Goal: Transaction & Acquisition: Book appointment/travel/reservation

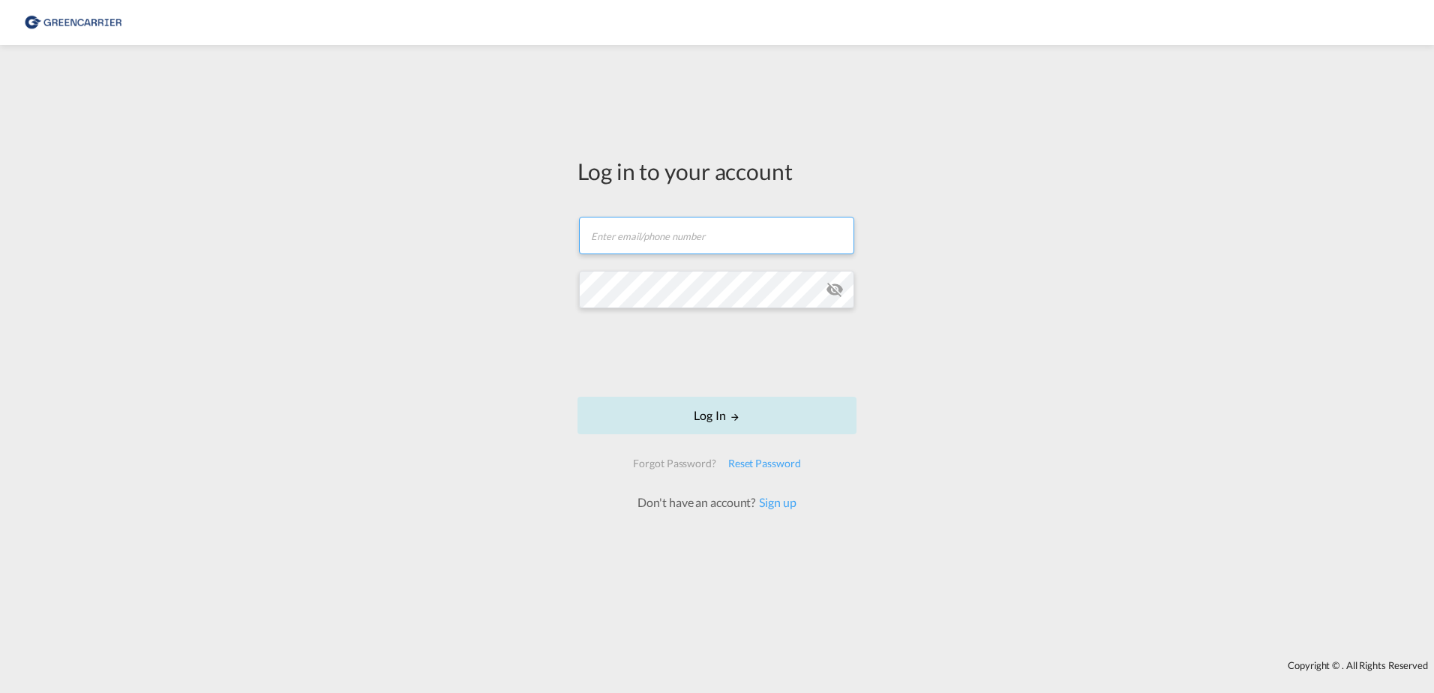
type input "[EMAIL_ADDRESS][DOMAIN_NAME]"
click at [724, 424] on button "Log In" at bounding box center [717, 416] width 279 height 38
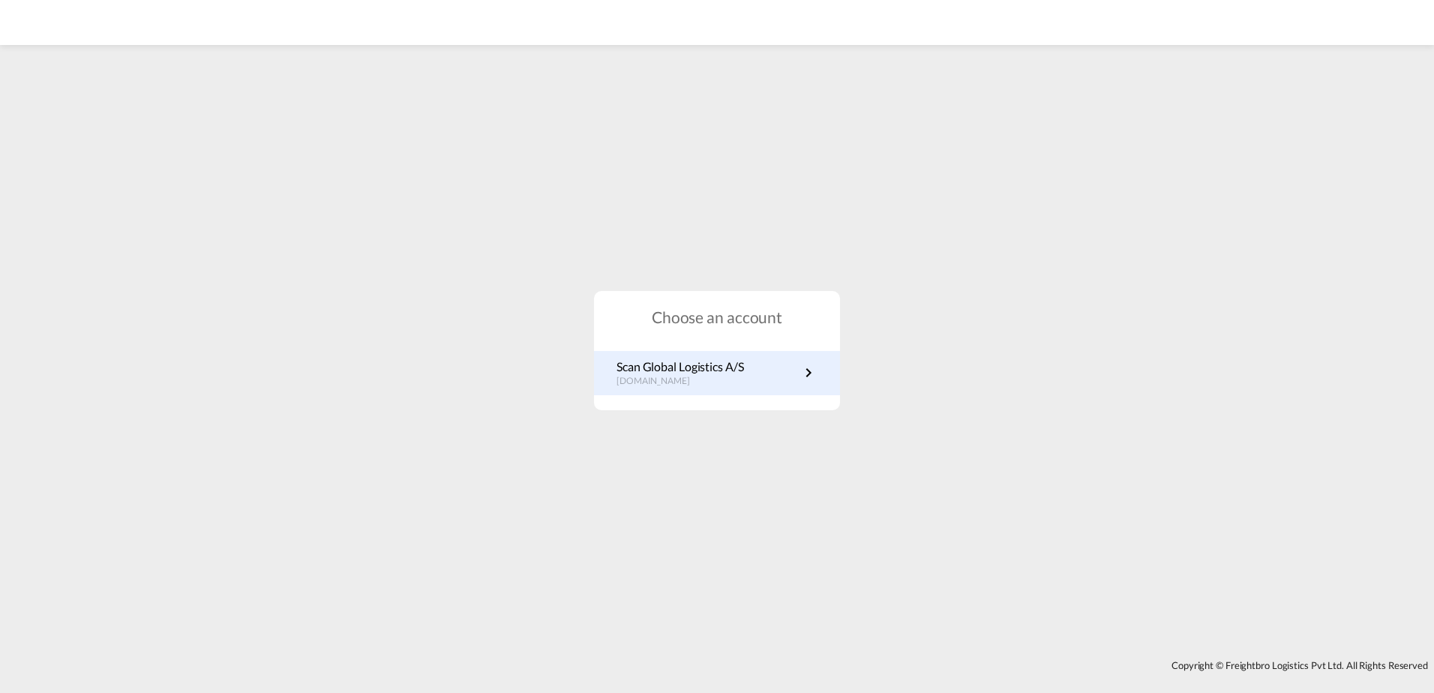
click at [707, 359] on p "Scan Global Logistics A/S" at bounding box center [681, 367] width 128 height 17
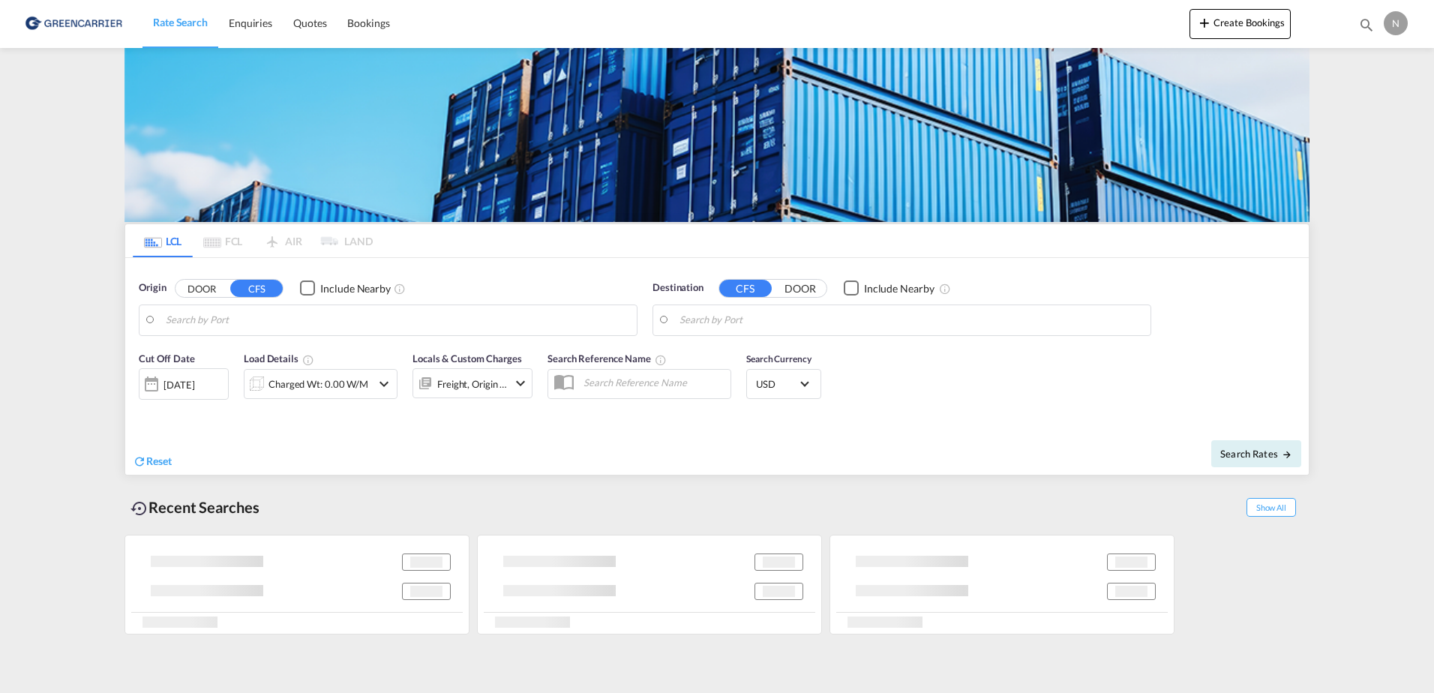
type input "[GEOGRAPHIC_DATA] ([GEOGRAPHIC_DATA]), DKCPH"
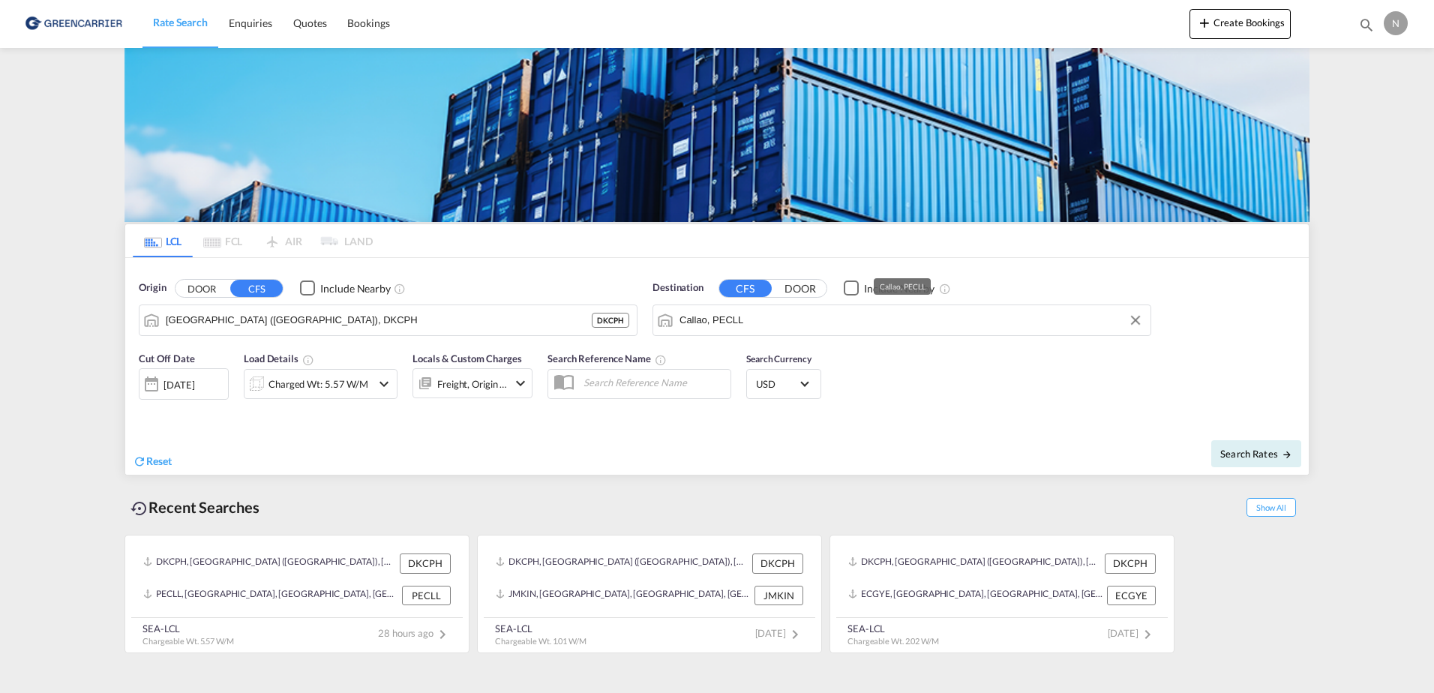
click at [860, 318] on input "Callao, PECLL" at bounding box center [912, 320] width 464 height 23
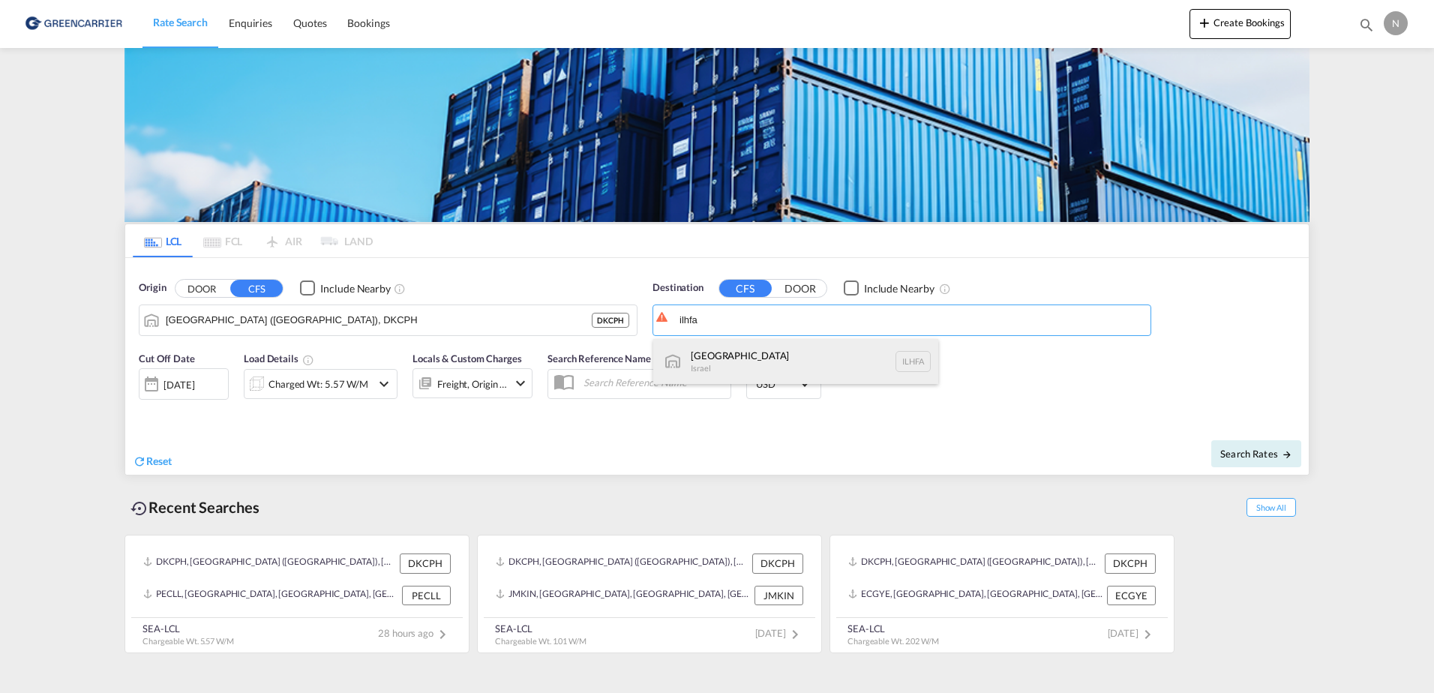
click at [824, 365] on div "Haifa Israel ILHFA" at bounding box center [795, 361] width 285 height 45
type input "Haifa, ILHFA"
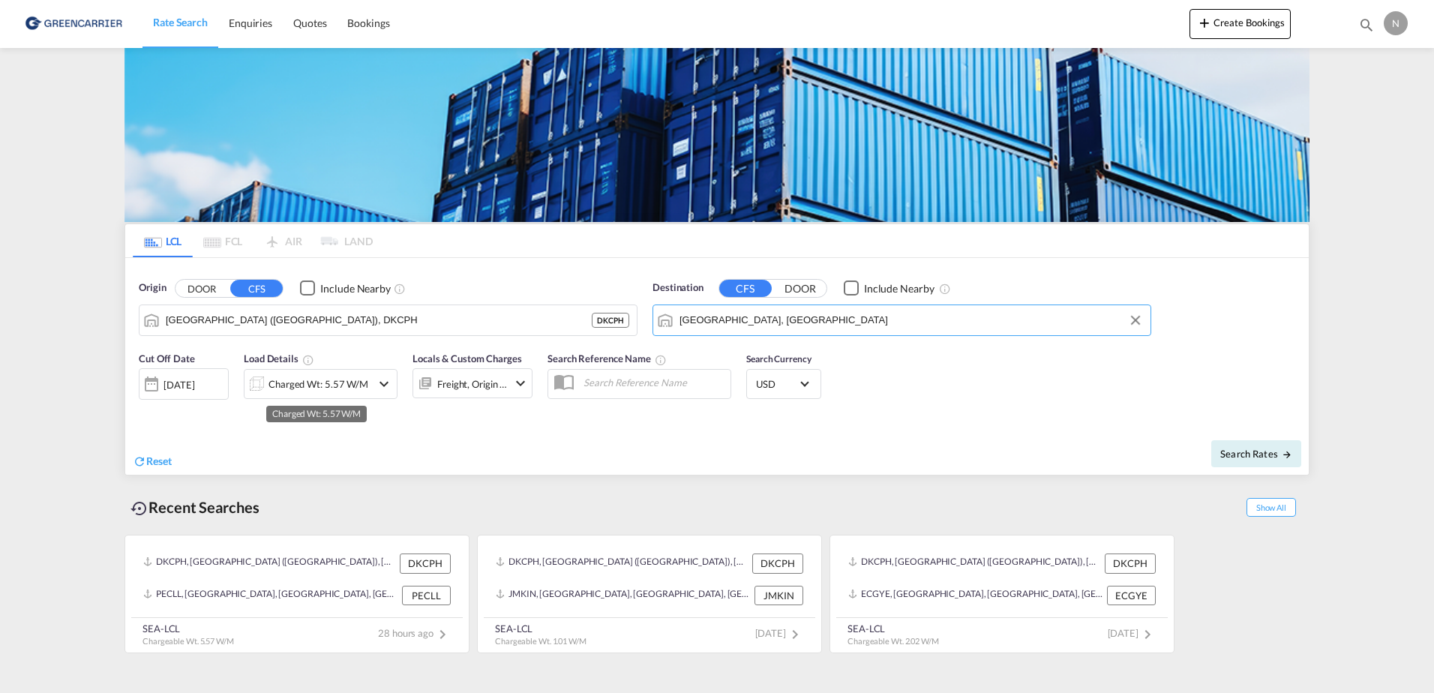
click at [316, 386] on div "Charged Wt: 5.57 W/M" at bounding box center [319, 384] width 100 height 21
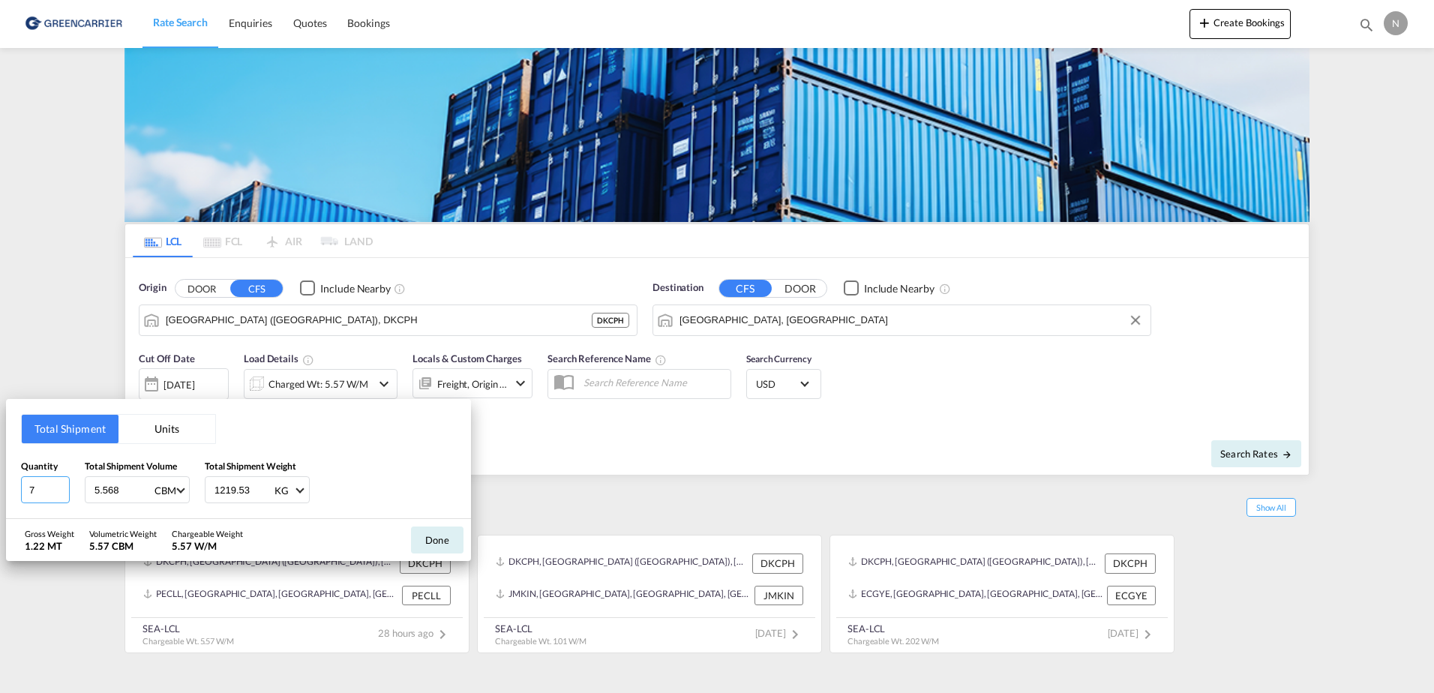
click at [54, 487] on input "7" at bounding box center [45, 489] width 49 height 27
drag, startPoint x: 52, startPoint y: 487, endPoint x: -3, endPoint y: 475, distance: 56.1
click at [0, 475] on html "Rate Search Enquiries Quotes Bookings Rate Search Enquiries" at bounding box center [717, 346] width 1434 height 693
type input "3"
drag, startPoint x: 132, startPoint y: 497, endPoint x: 40, endPoint y: 494, distance: 92.3
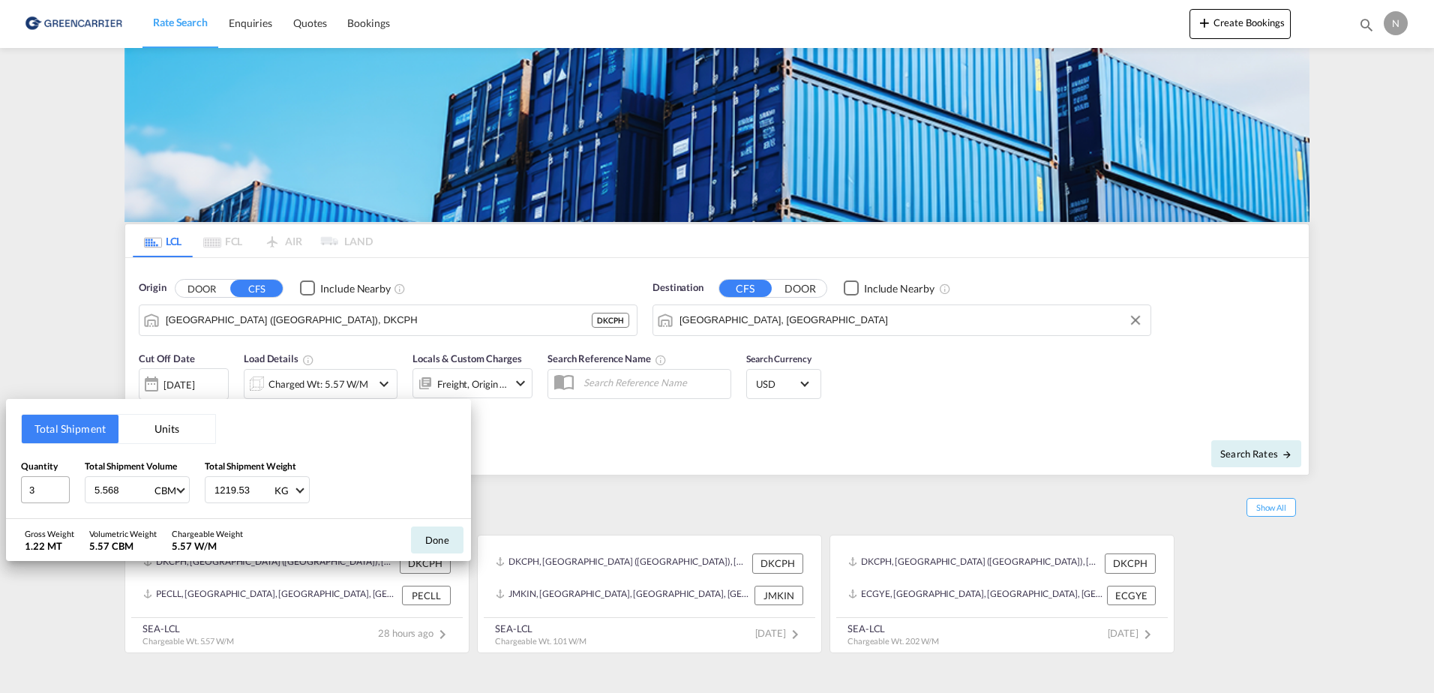
click at [40, 494] on div "Quantity 3 Total Shipment Volume 5.568 CBM CBM CFT Total Shipment Weight 1219.5…" at bounding box center [238, 481] width 435 height 45
type input "3.024"
click at [239, 496] on input "1219.53" at bounding box center [243, 490] width 60 height 26
drag, startPoint x: 250, startPoint y: 489, endPoint x: 167, endPoint y: 491, distance: 82.5
click at [167, 491] on div "Quantity 3 Total Shipment Volume 3.024 CBM CBM CFT Total Shipment Weight 1219.5…" at bounding box center [238, 481] width 435 height 45
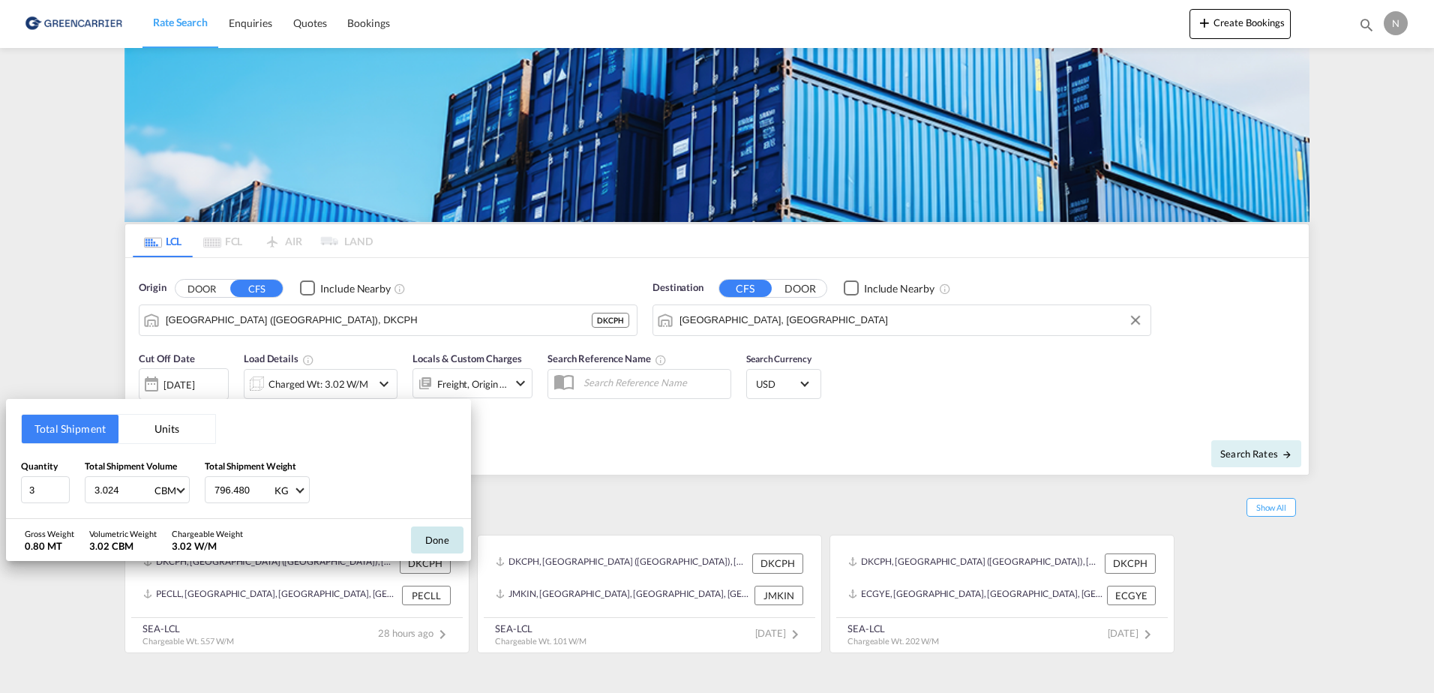
type input "796.480"
click at [449, 536] on button "Done" at bounding box center [437, 540] width 53 height 27
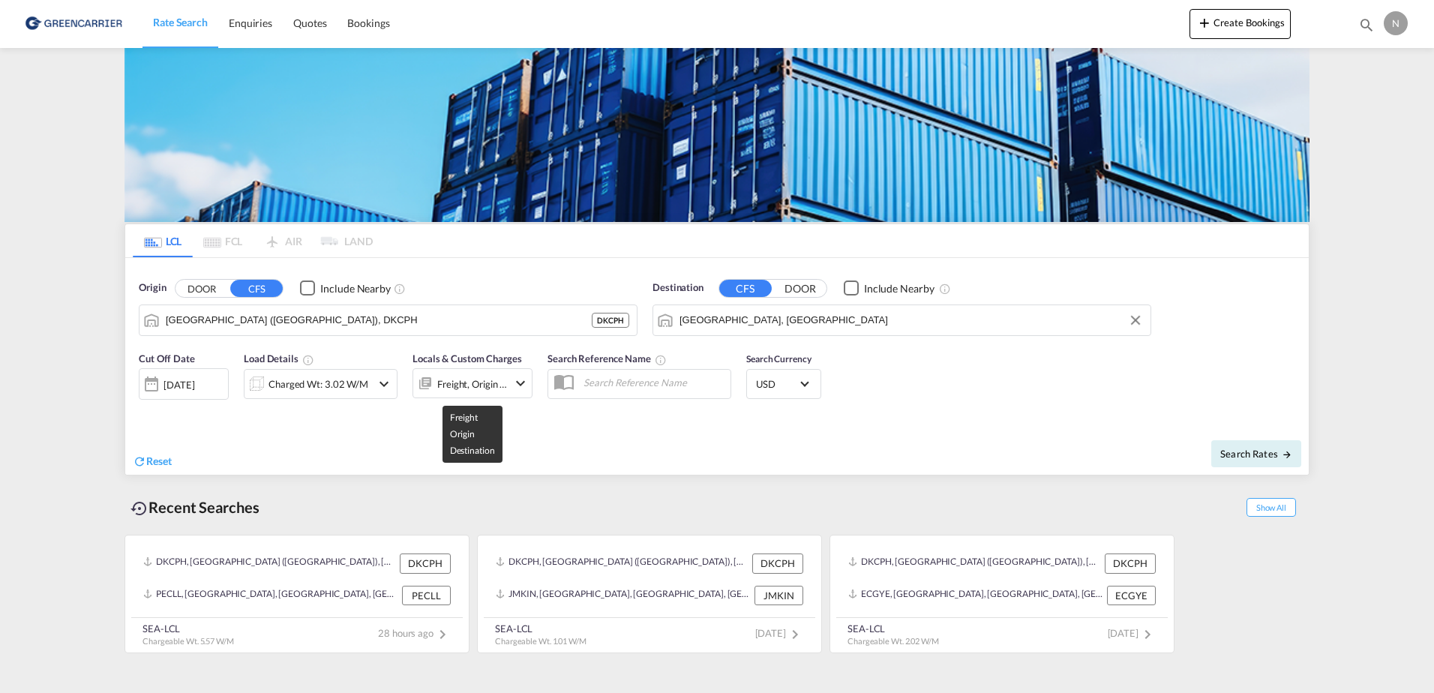
click at [458, 387] on div "Freight, Origin +1" at bounding box center [472, 384] width 71 height 21
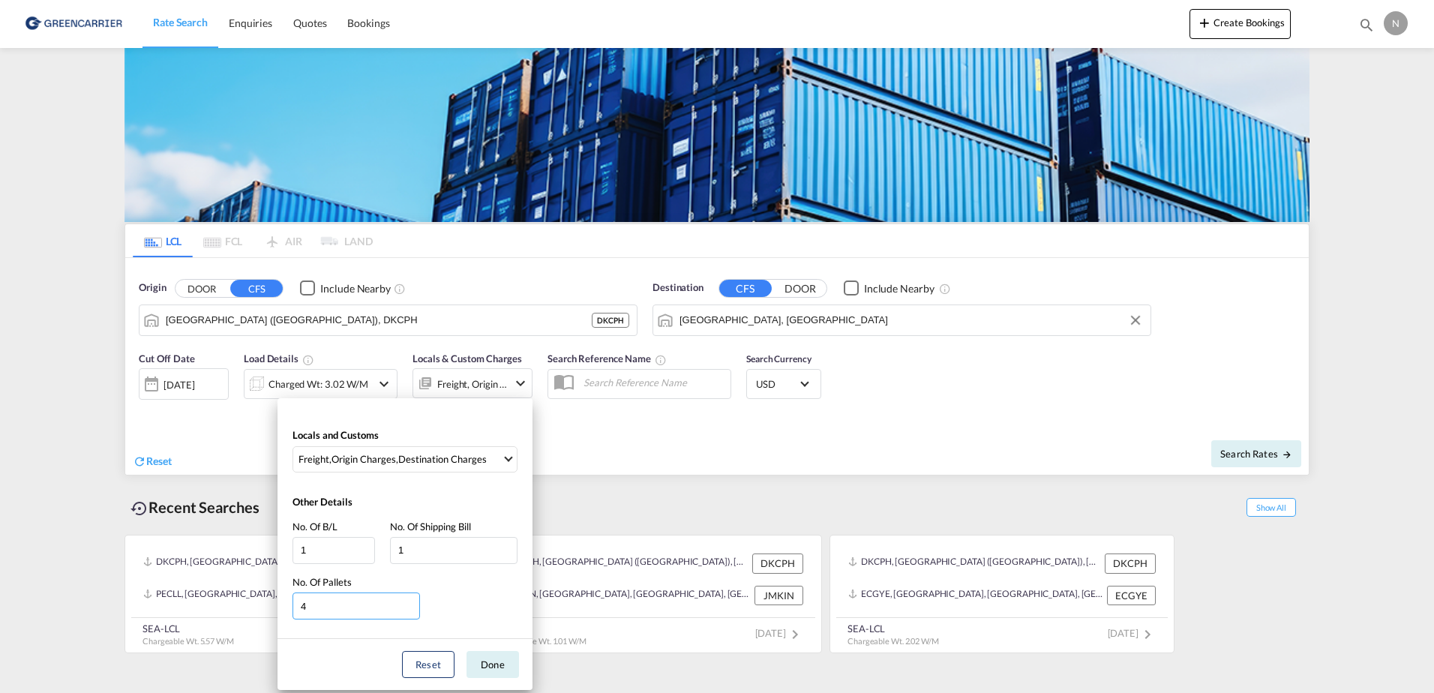
click at [410, 609] on input "4" at bounding box center [357, 606] width 128 height 27
type input "3"
click at [410, 609] on input "3" at bounding box center [357, 606] width 128 height 27
click at [509, 662] on button "Done" at bounding box center [493, 664] width 53 height 27
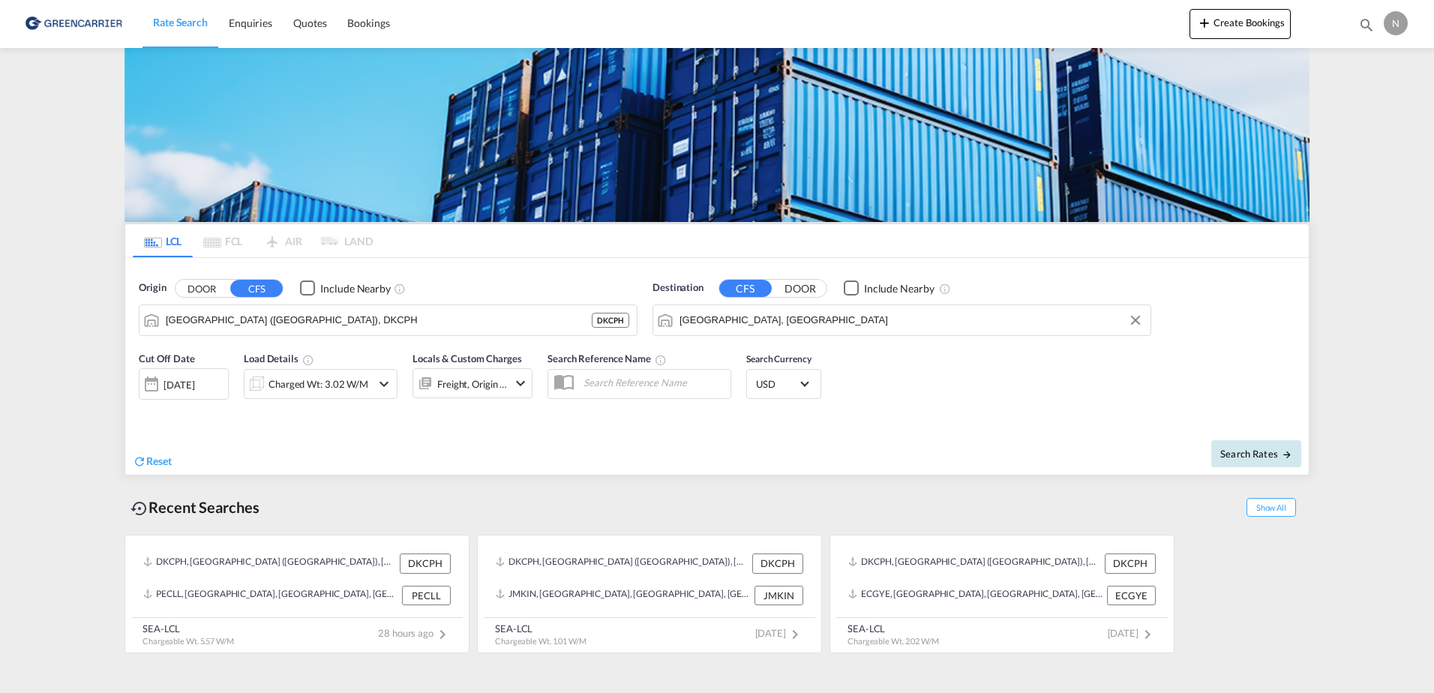
click at [1289, 452] on md-icon "icon-arrow-right" at bounding box center [1287, 454] width 11 height 11
type input "DKCPH to ILHFA / 14 Oct 2025"
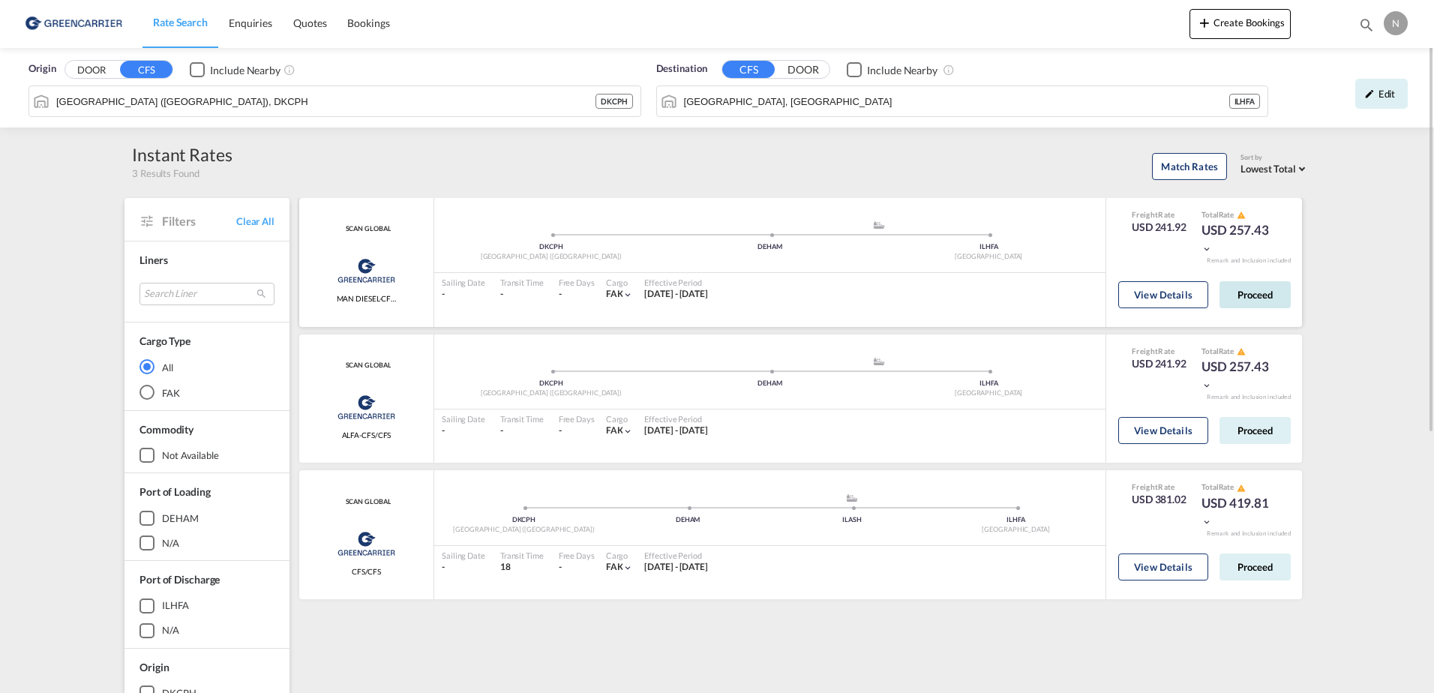
click at [1258, 293] on button "Proceed" at bounding box center [1255, 294] width 71 height 27
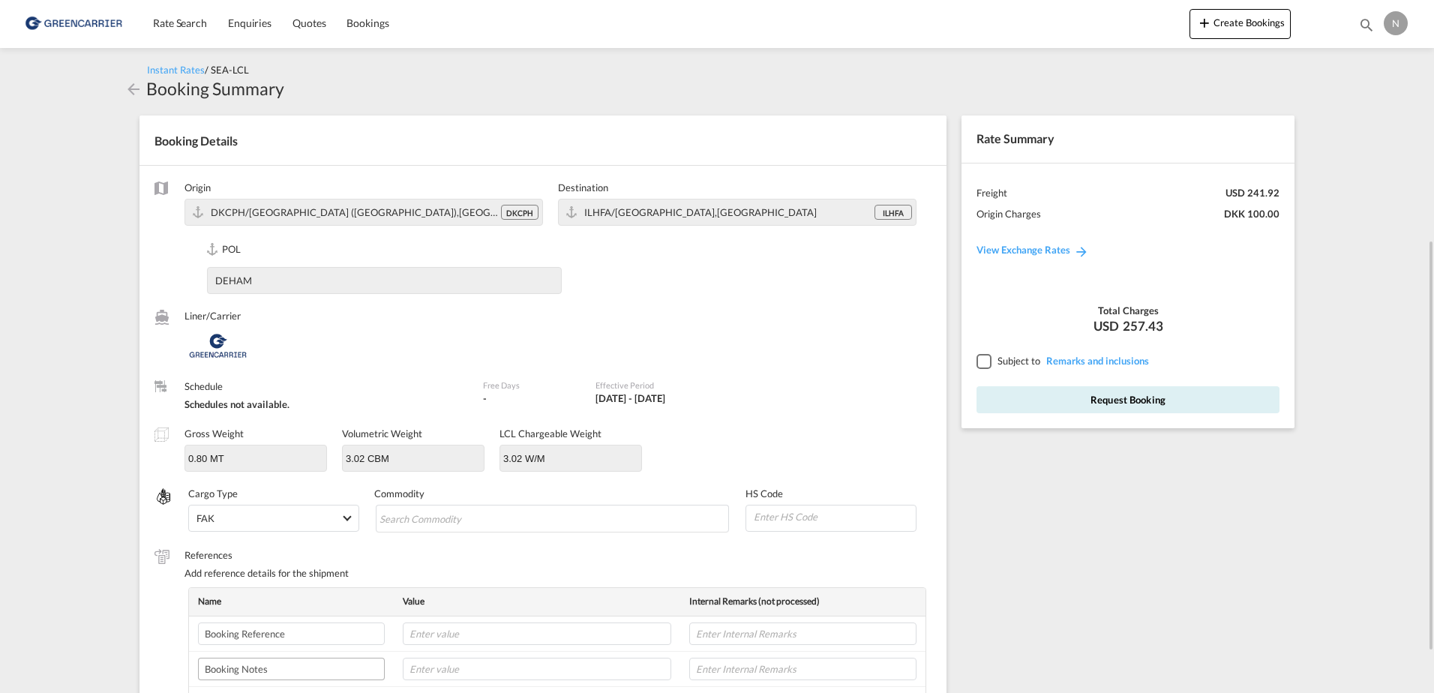
scroll to position [150, 0]
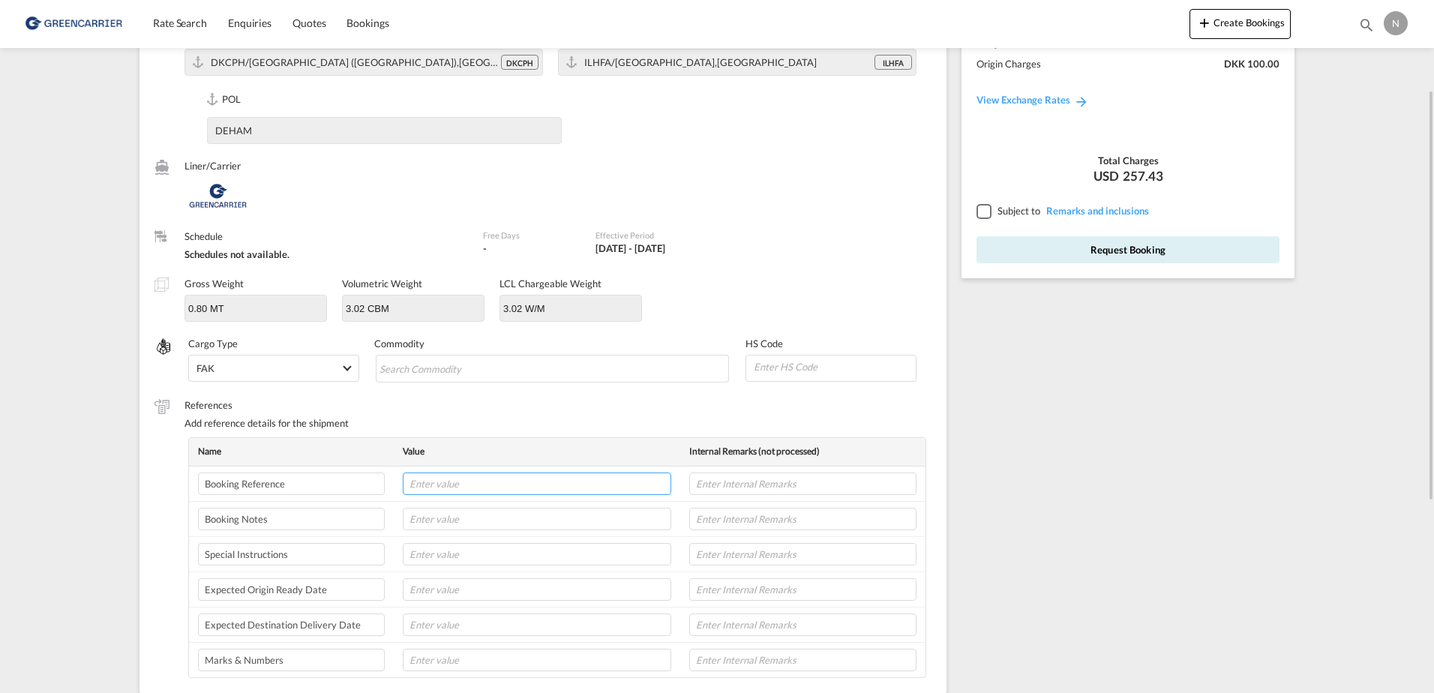
click at [501, 482] on input "text" at bounding box center [537, 484] width 269 height 23
click at [437, 374] on input "Search Commodity" at bounding box center [448, 369] width 137 height 24
type input "ENZYMES"
type input "350790"
click at [479, 482] on input "text" at bounding box center [537, 484] width 269 height 23
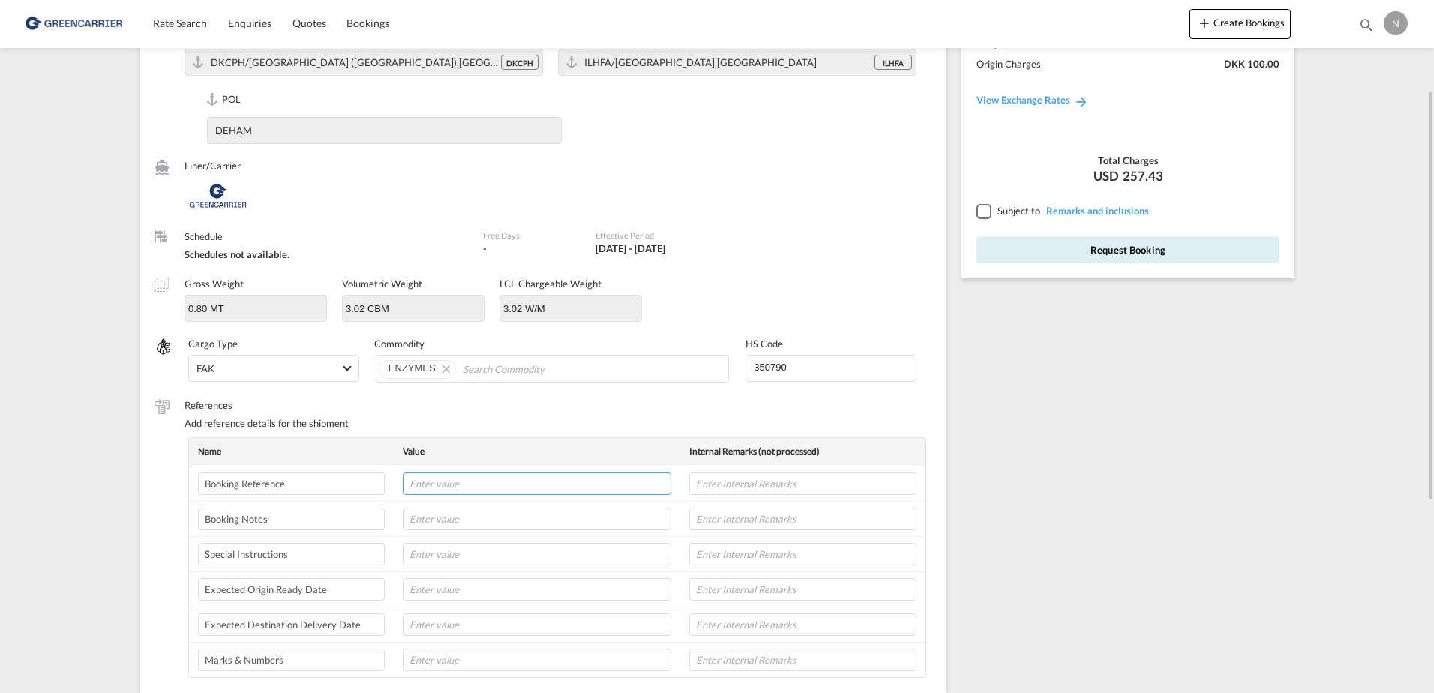
paste input "CPH32106909"
type input "CPH32106909"
click at [778, 479] on input "text" at bounding box center [802, 484] width 227 height 23
type input "NOVONESIS"
type input "16-10-25"
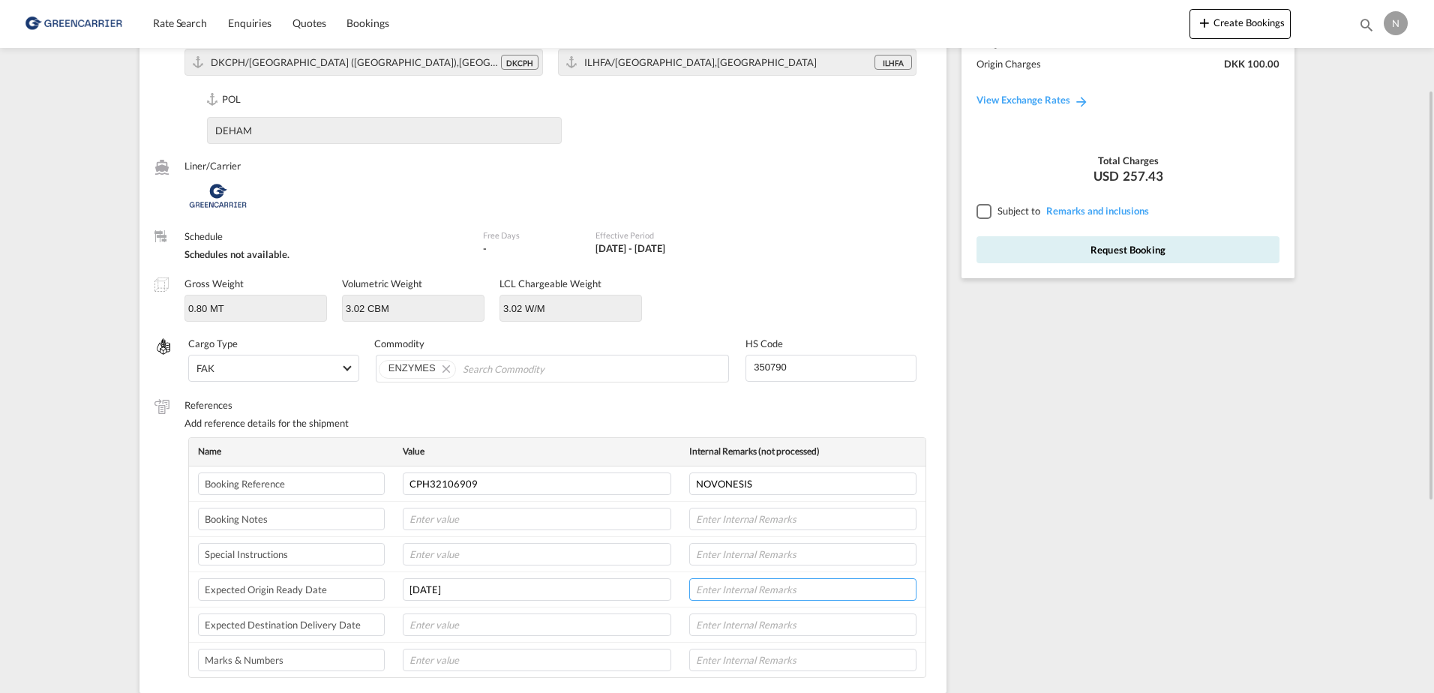
type input "9"
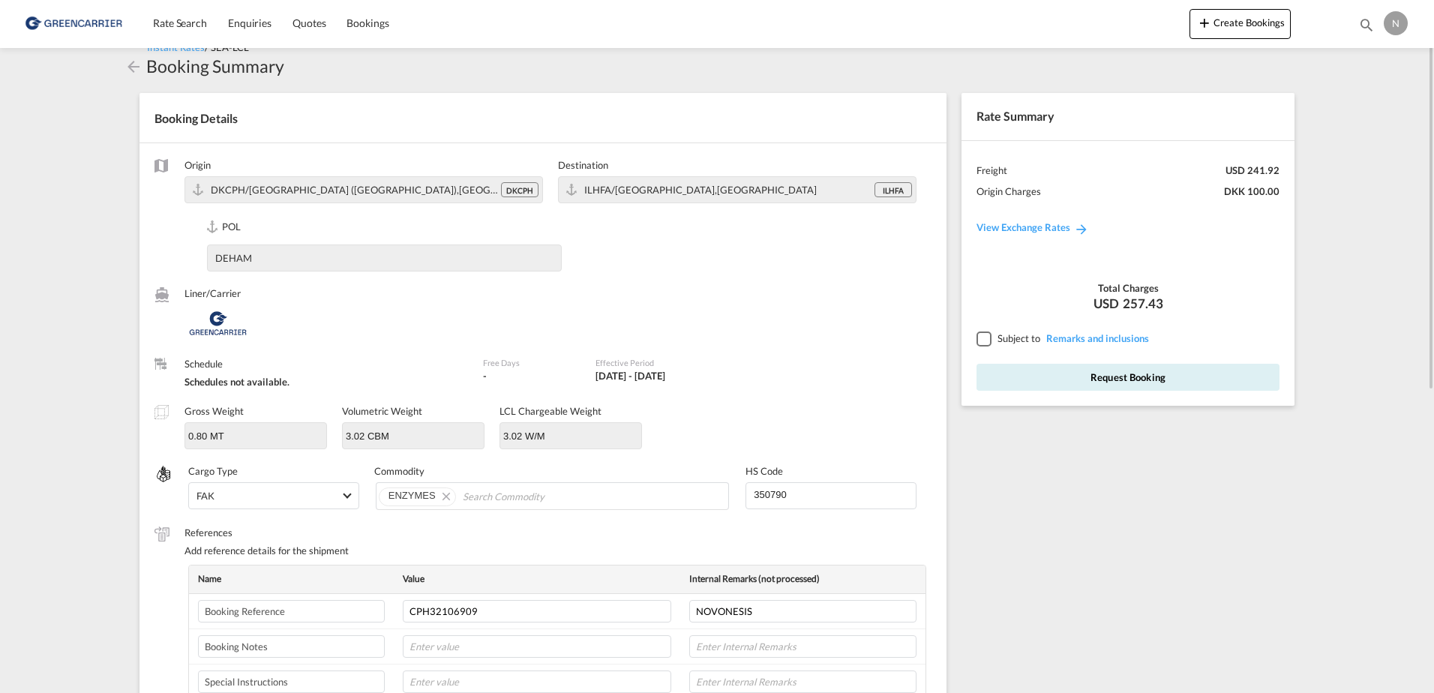
scroll to position [0, 0]
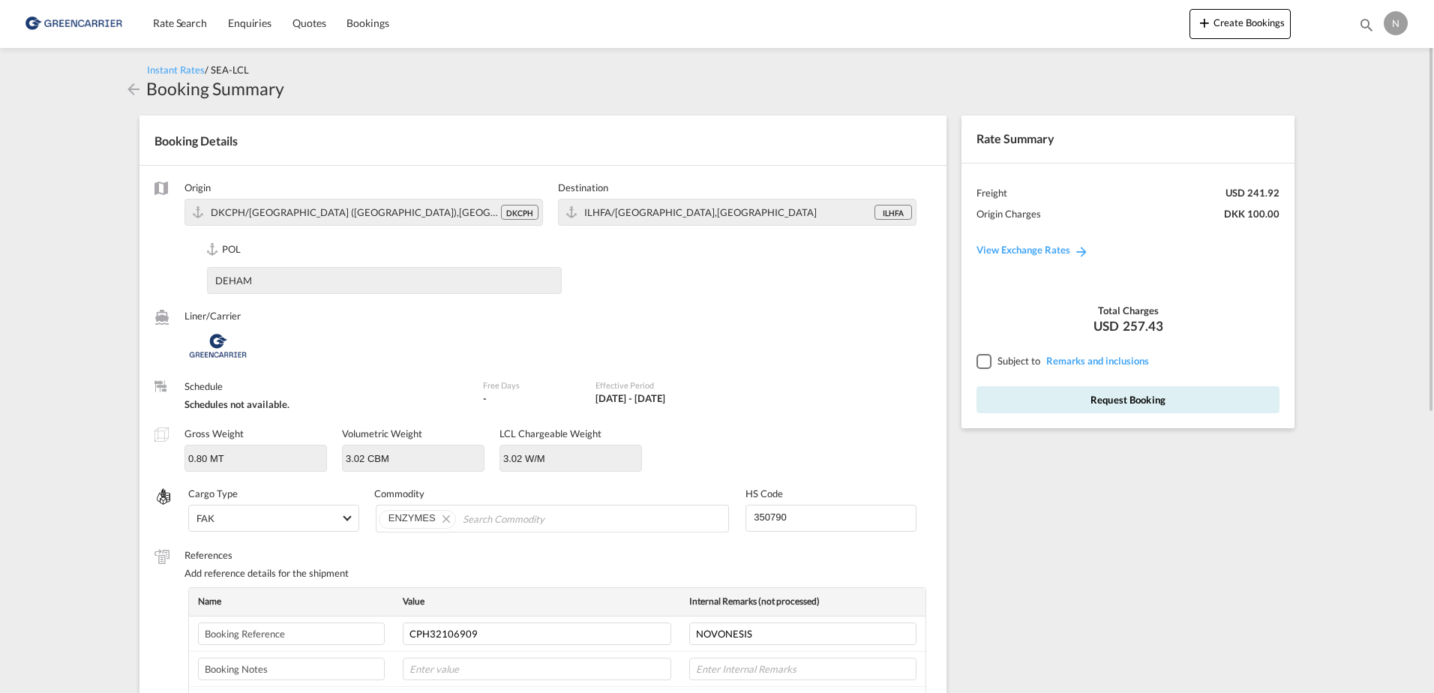
type input "8L"
click at [985, 362] on div at bounding box center [984, 361] width 14 height 14
click at [1022, 396] on button "Request Booking" at bounding box center [1128, 399] width 303 height 27
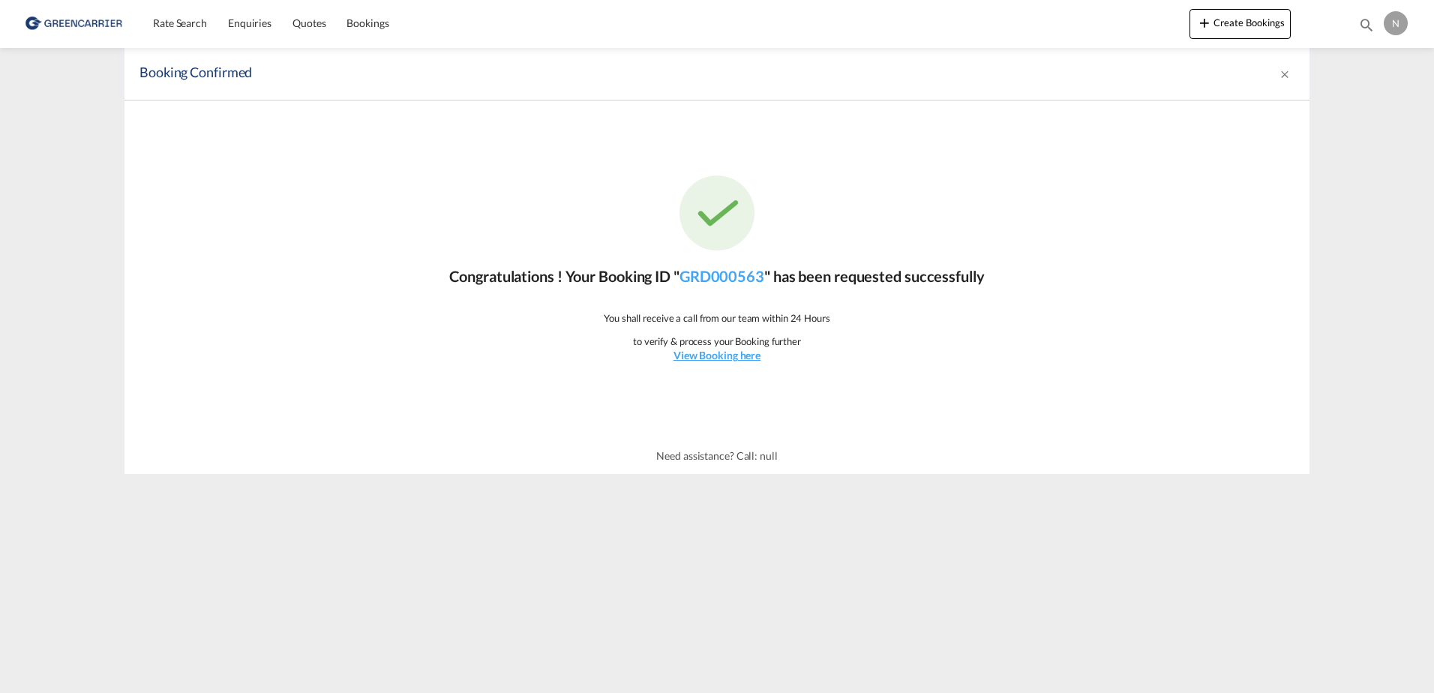
drag, startPoint x: 770, startPoint y: 283, endPoint x: 682, endPoint y: 293, distance: 88.4
click at [682, 293] on div "Congratulations ! Your Booking ID " GRD000563 " has been requested successfully…" at bounding box center [717, 270] width 1185 height 338
copy link "GRD000563"
